Goal: Task Accomplishment & Management: Use online tool/utility

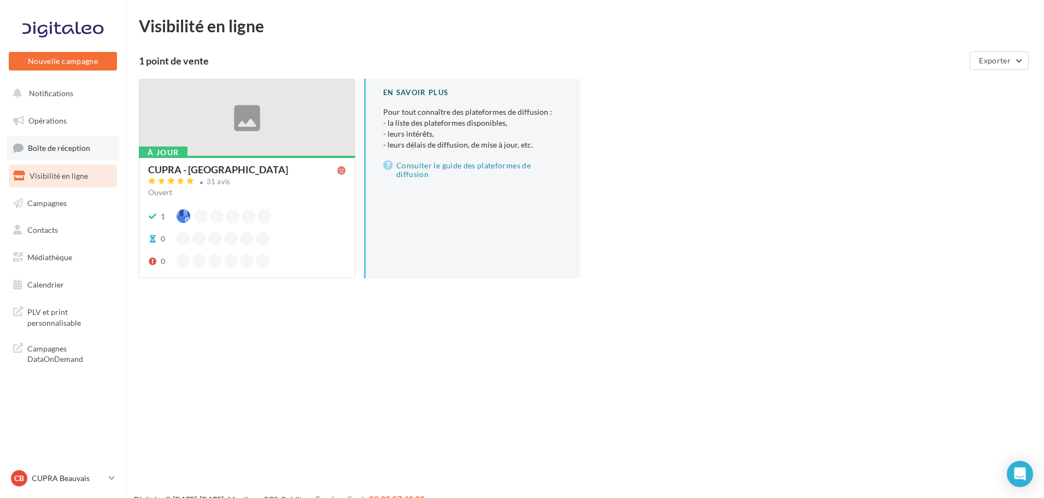
click at [78, 142] on link "Boîte de réception" at bounding box center [63, 148] width 113 height 24
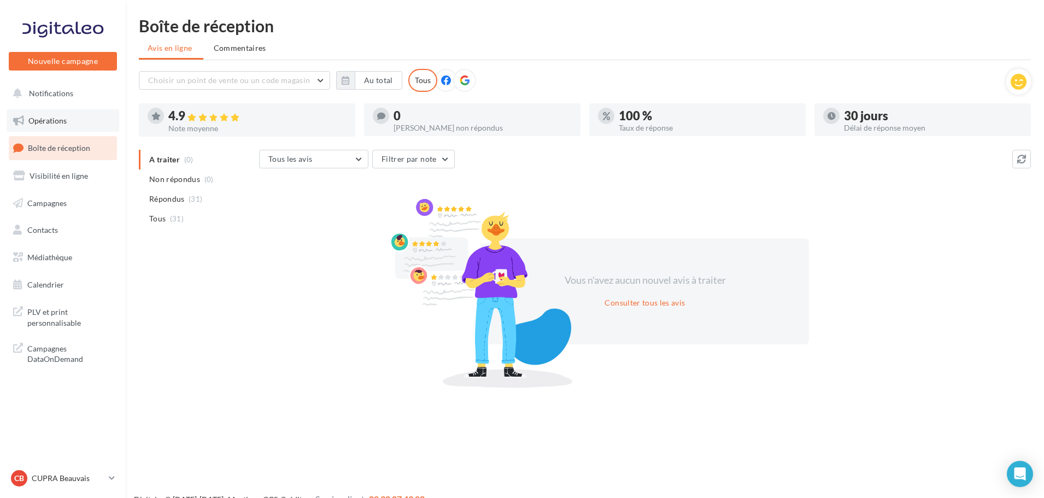
click at [85, 119] on link "Opérations" at bounding box center [63, 120] width 113 height 23
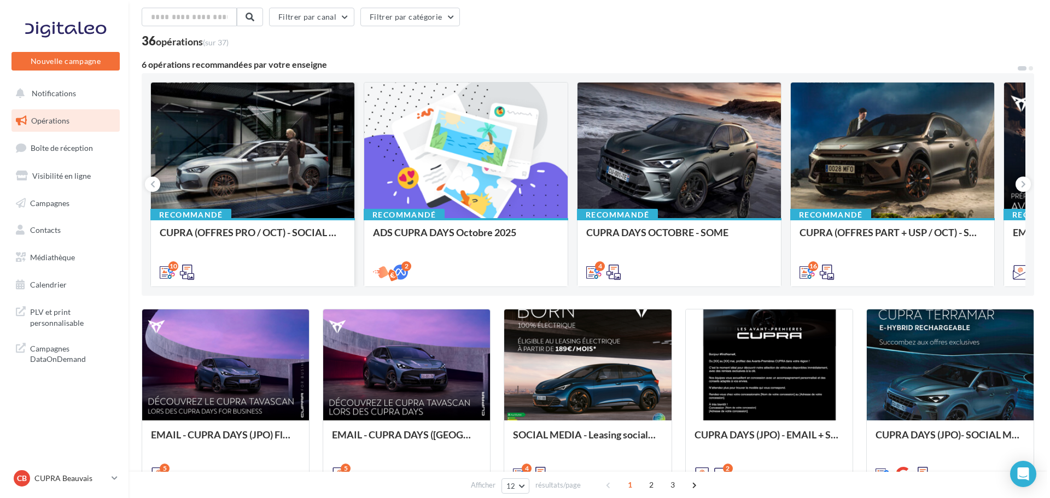
scroll to position [43, 0]
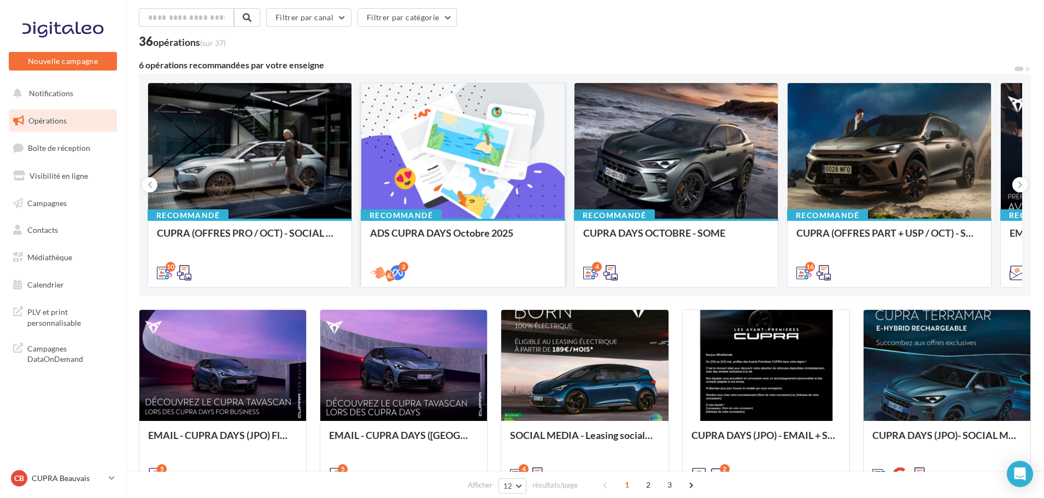
click at [449, 194] on div at bounding box center [462, 151] width 203 height 137
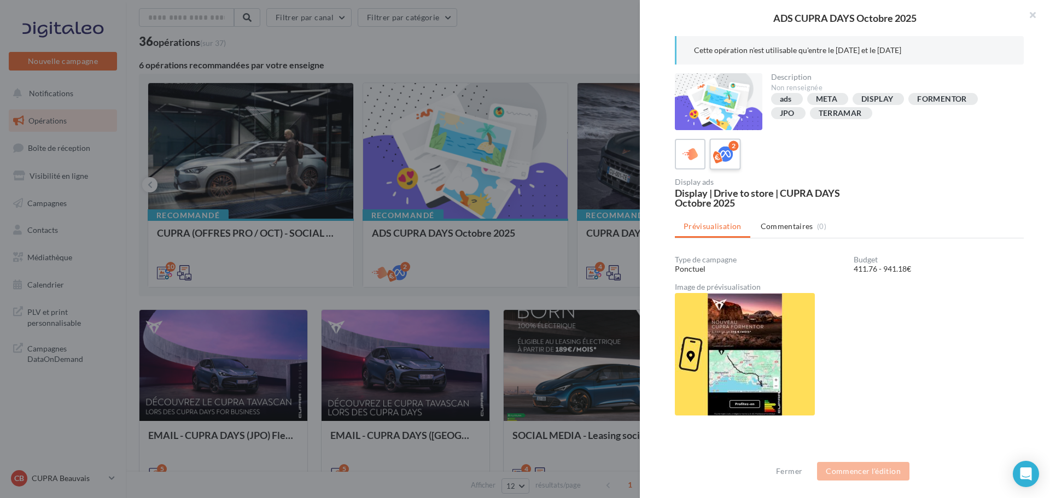
click at [721, 144] on div "2" at bounding box center [725, 154] width 20 height 20
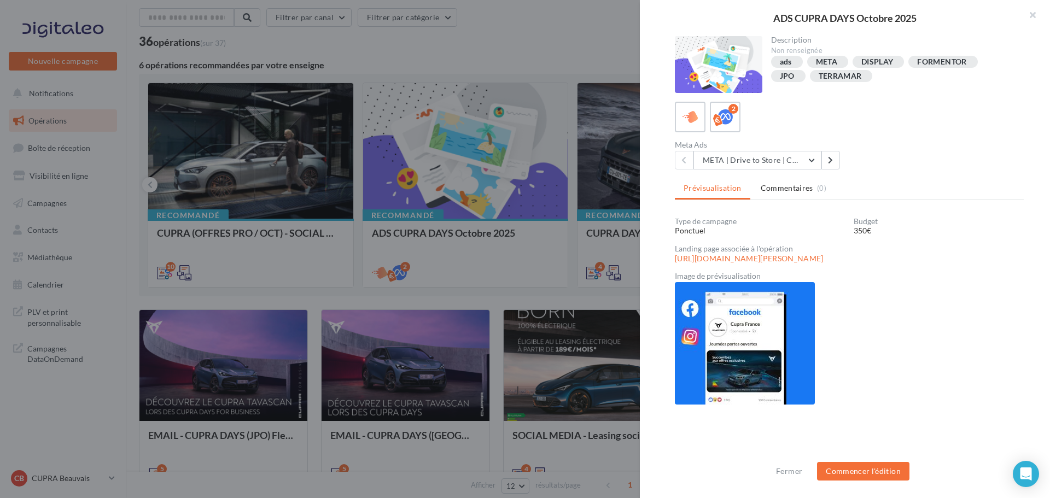
scroll to position [1, 0]
click at [565, 37] on div at bounding box center [525, 249] width 1050 height 498
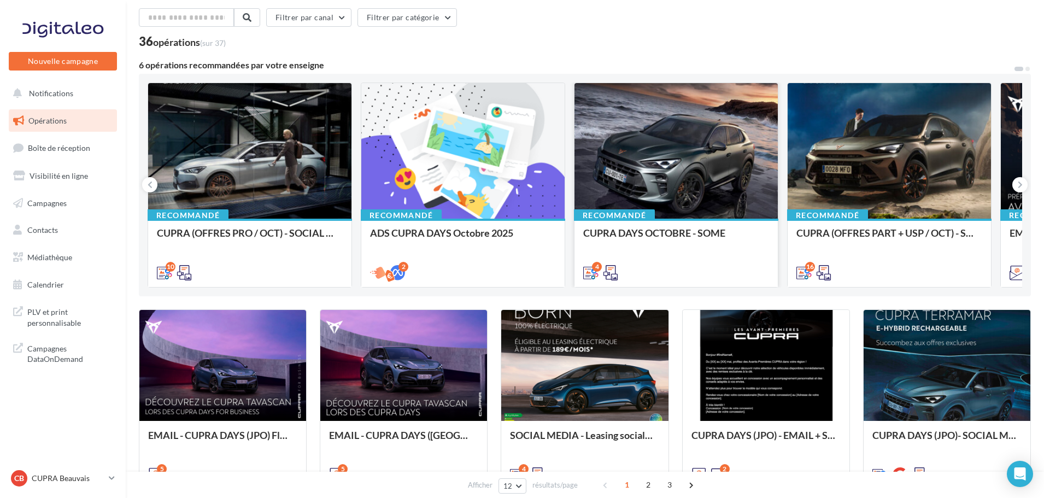
click at [649, 188] on div at bounding box center [676, 151] width 203 height 137
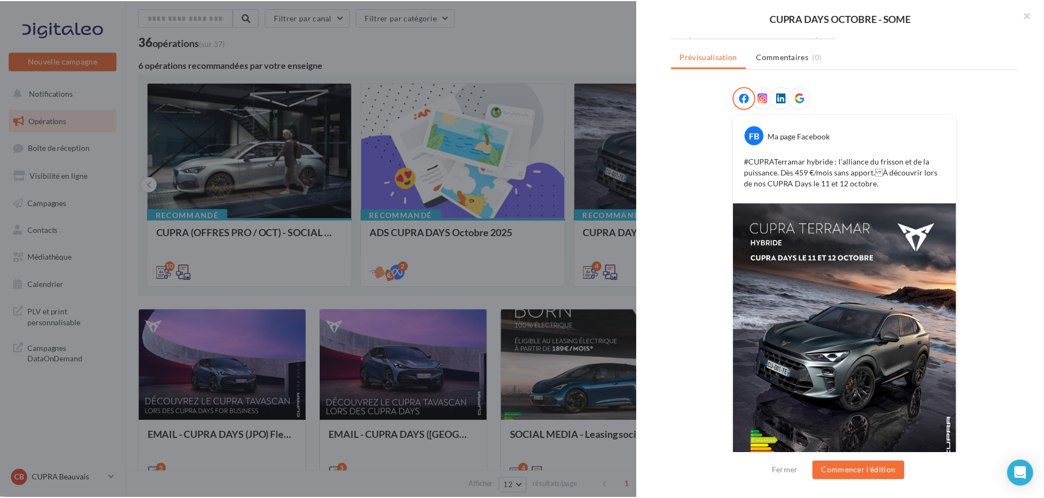
scroll to position [133, 0]
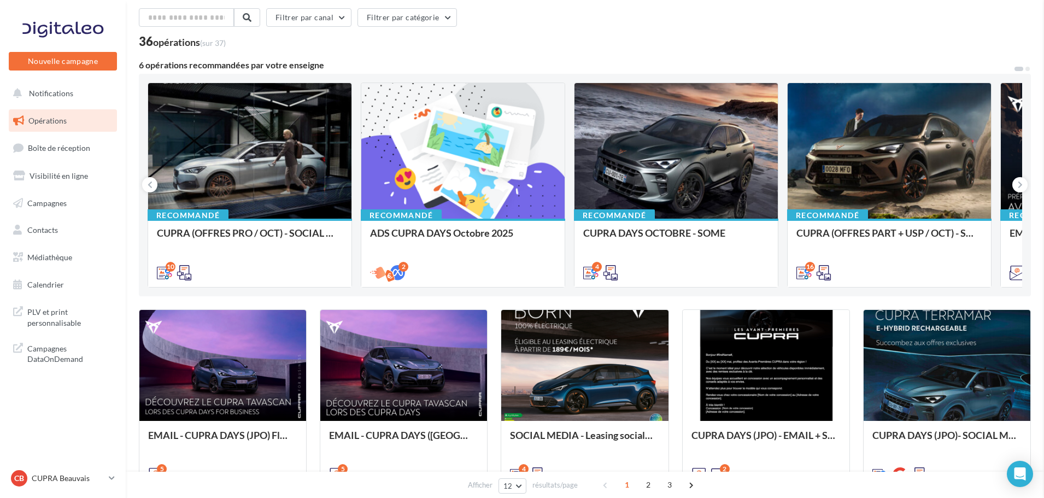
click at [847, 189] on div at bounding box center [889, 151] width 203 height 137
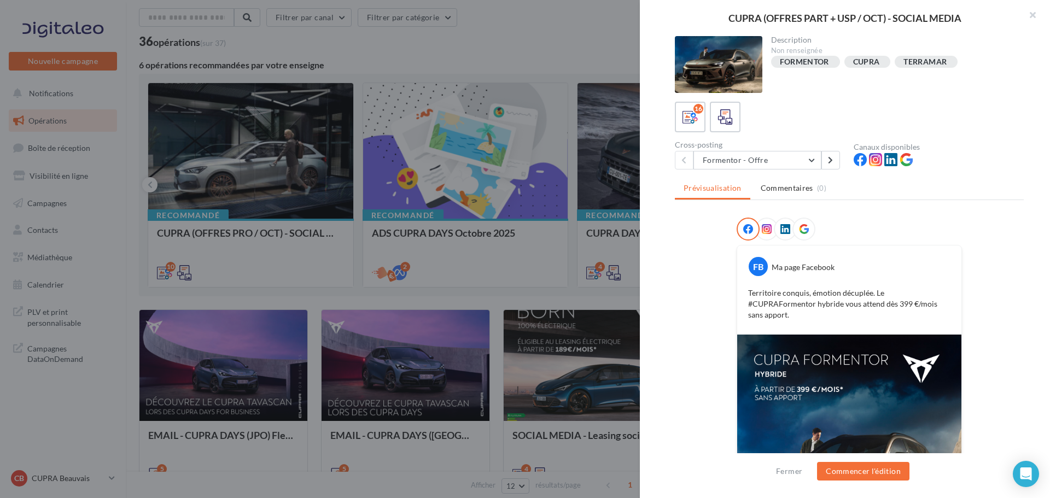
click at [489, 48] on div at bounding box center [525, 249] width 1050 height 498
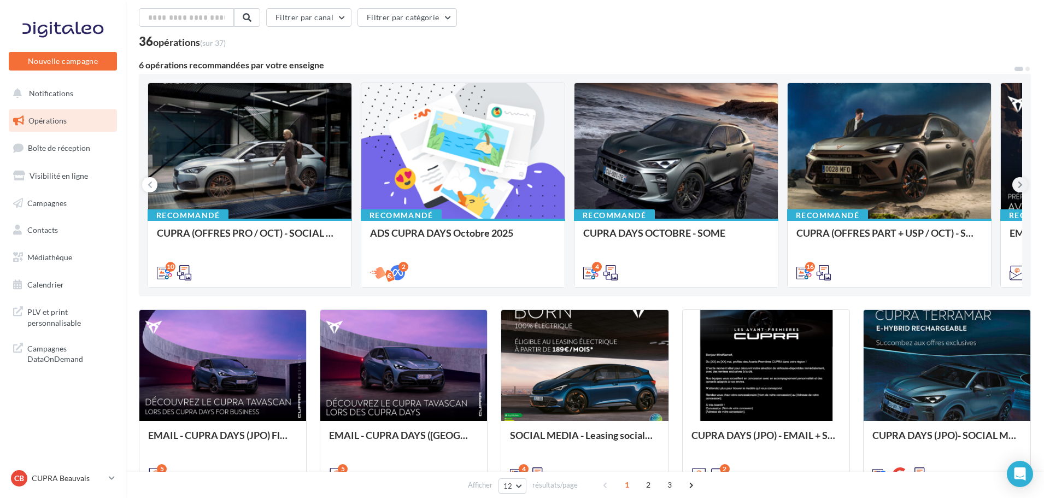
click at [1025, 185] on button at bounding box center [1019, 184] width 15 height 15
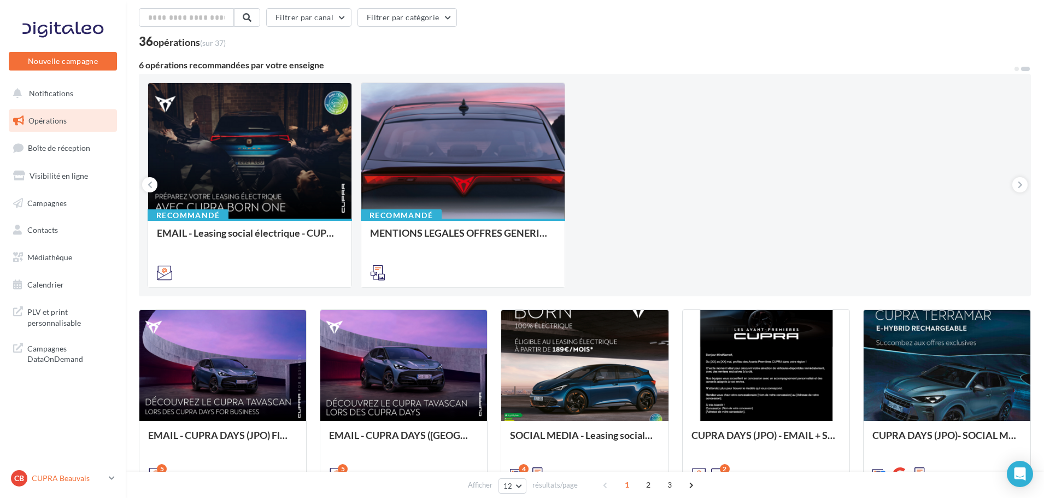
click at [115, 482] on icon at bounding box center [112, 477] width 6 height 9
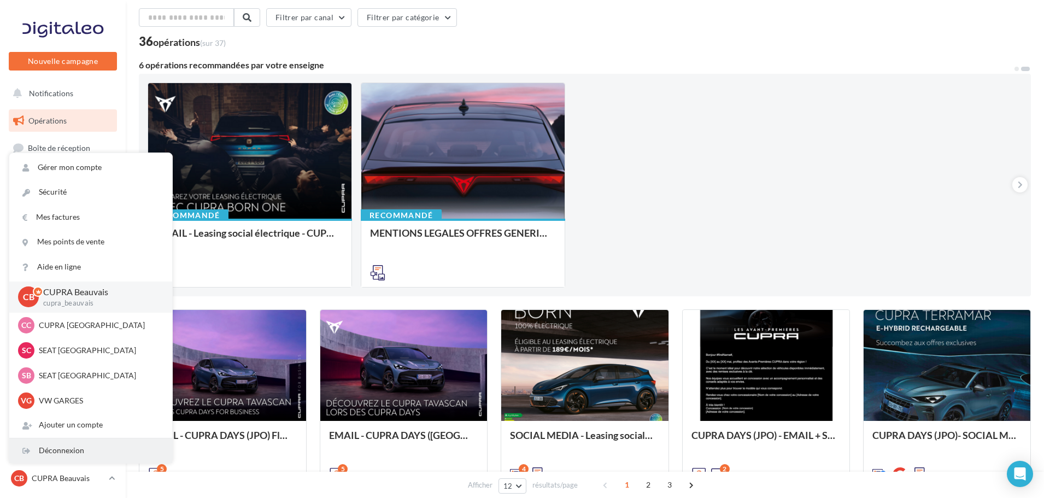
click at [86, 453] on div "Déconnexion" at bounding box center [90, 450] width 163 height 25
